Goal: Information Seeking & Learning: Learn about a topic

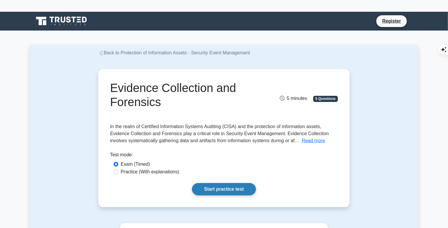
click at [241, 188] on link "Start practice test" at bounding box center [224, 189] width 64 height 12
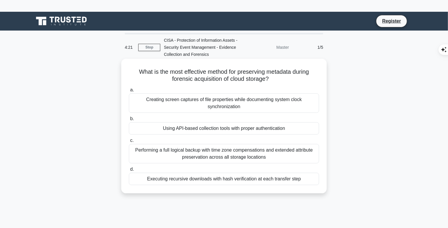
click at [192, 102] on div "Creating screen captures of file properties while documenting system clock sync…" at bounding box center [224, 102] width 190 height 19
click at [129, 92] on input "a. Creating screen captures of file properties while documenting system clock s…" at bounding box center [129, 90] width 0 height 4
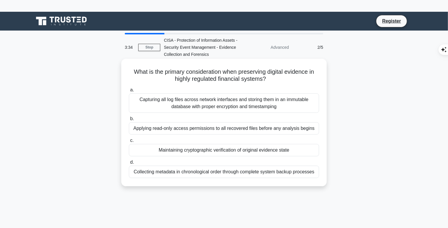
click at [234, 104] on div "Capturing all log files across network interfaces and storing them in an immuta…" at bounding box center [224, 102] width 190 height 19
click at [129, 92] on input "a. Capturing all log files across network interfaces and storing them in an imm…" at bounding box center [129, 90] width 0 height 4
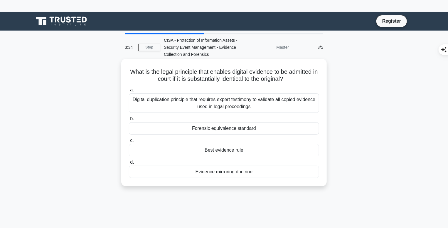
scroll to position [12, 0]
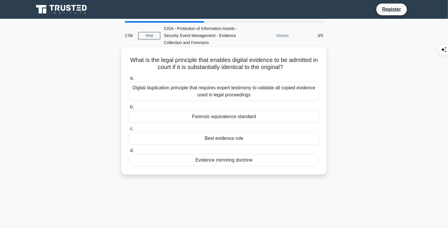
click at [222, 89] on div "Digital duplication principle that requires expert testimony to validate all co…" at bounding box center [224, 91] width 190 height 19
click at [129, 80] on input "a. Digital duplication principle that requires expert testimony to validate all…" at bounding box center [129, 78] width 0 height 4
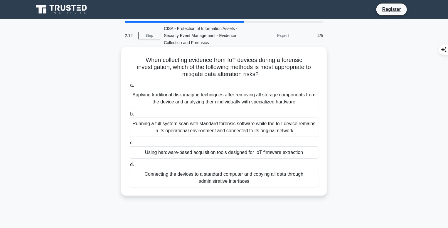
click at [210, 152] on div "Using hardware-based acquisition tools designed for IoT firmware extraction" at bounding box center [224, 152] width 190 height 12
click at [129, 145] on input "c. Using hardware-based acquisition tools designed for IoT firmware extraction" at bounding box center [129, 143] width 0 height 4
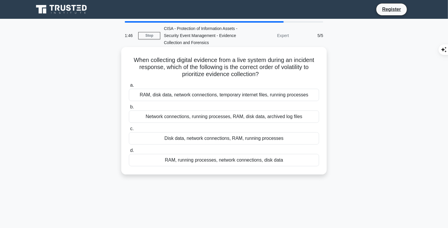
click at [195, 161] on div "RAM, running processes, network connections, disk data" at bounding box center [224, 160] width 190 height 12
click at [129, 152] on input "d. RAM, running processes, network connections, disk data" at bounding box center [129, 151] width 0 height 4
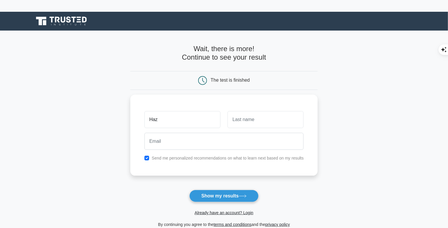
type input "Haz"
type input "Khan"
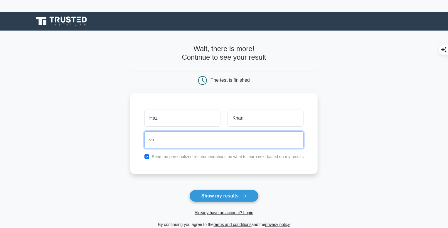
type input "vumcs@yahoo.com"
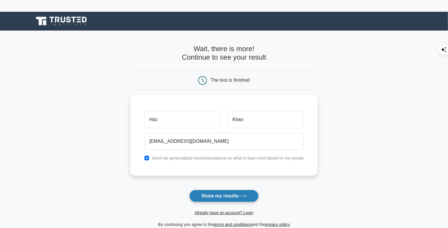
click at [222, 192] on button "Show my results" at bounding box center [223, 196] width 69 height 12
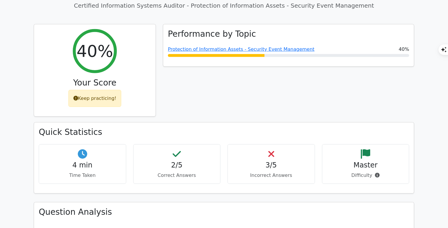
scroll to position [264, 0]
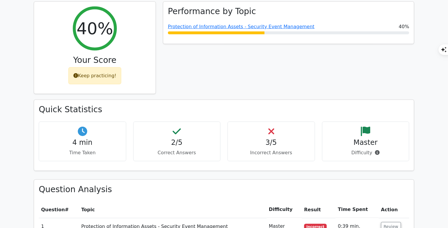
click at [184, 149] on p "Correct Answers" at bounding box center [177, 152] width 78 height 7
drag, startPoint x: 275, startPoint y: 105, endPoint x: 303, endPoint y: 105, distance: 28.2
click at [275, 122] on div "3/5 Incorrect Answers" at bounding box center [272, 142] width 88 height 40
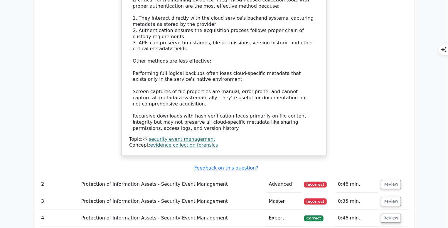
scroll to position [675, 0]
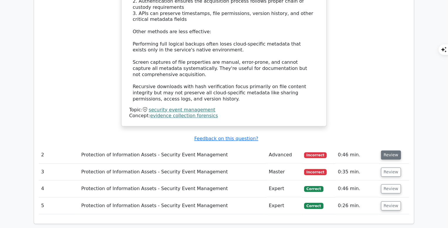
click at [389, 150] on button "Review" at bounding box center [391, 154] width 20 height 9
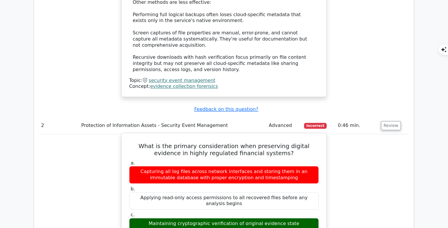
scroll to position [764, 0]
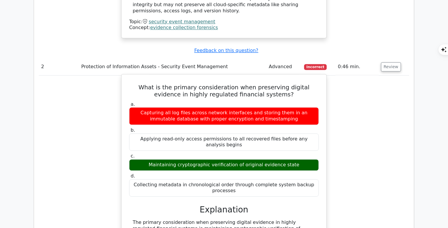
click at [222, 159] on div "Maintaining cryptographic verification of original evidence state" at bounding box center [224, 164] width 190 height 11
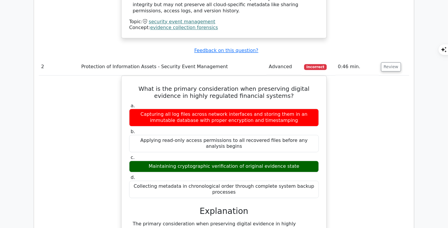
click at [278, 58] on td "Advanced" at bounding box center [284, 66] width 35 height 17
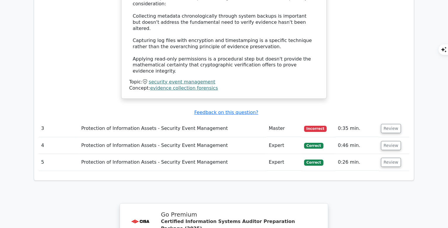
scroll to position [1057, 0]
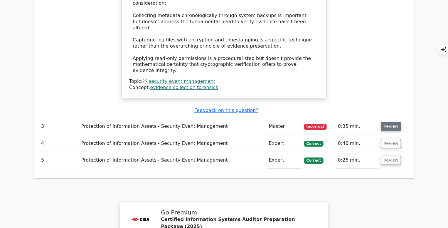
click at [385, 122] on button "Review" at bounding box center [391, 126] width 20 height 9
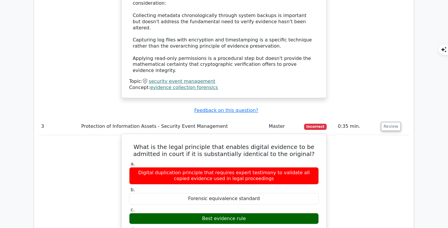
scroll to position [1175, 0]
